Goal: Task Accomplishment & Management: Manage account settings

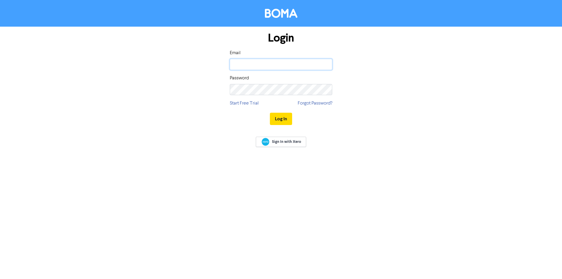
click at [274, 62] on input "email" at bounding box center [281, 64] width 102 height 11
type input "[EMAIL_ADDRESS][DOMAIN_NAME]"
click at [270, 113] on button "Log In" at bounding box center [281, 119] width 22 height 12
